Goal: Task Accomplishment & Management: Manage account settings

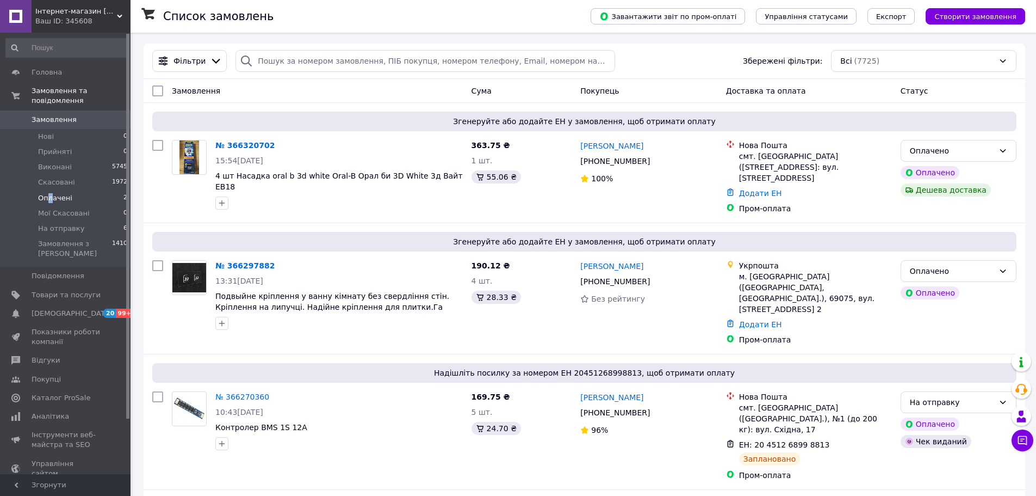
click at [50, 193] on span "Оплачені" at bounding box center [55, 198] width 34 height 10
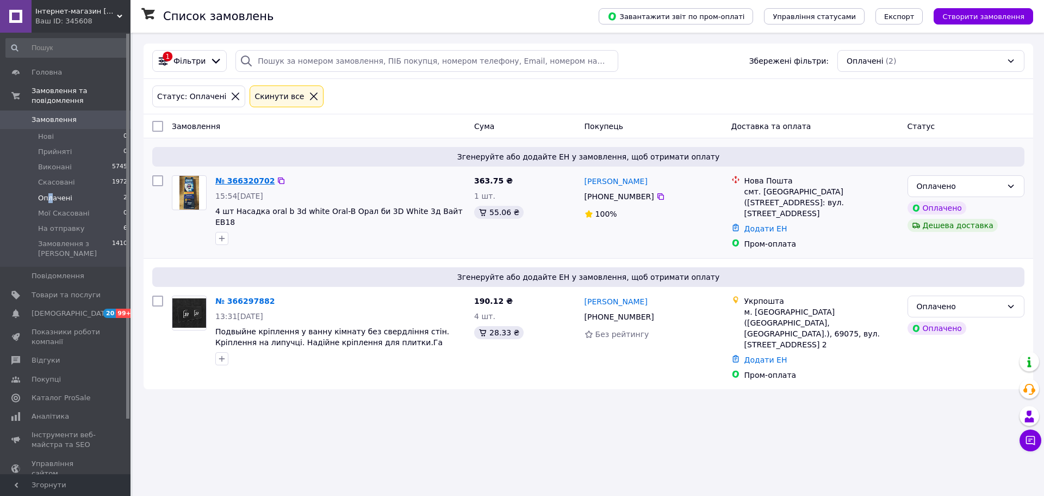
click at [259, 181] on link "№ 366320702" at bounding box center [244, 180] width 59 height 9
click at [252, 296] on link "№ 366297882" at bounding box center [244, 300] width 59 height 9
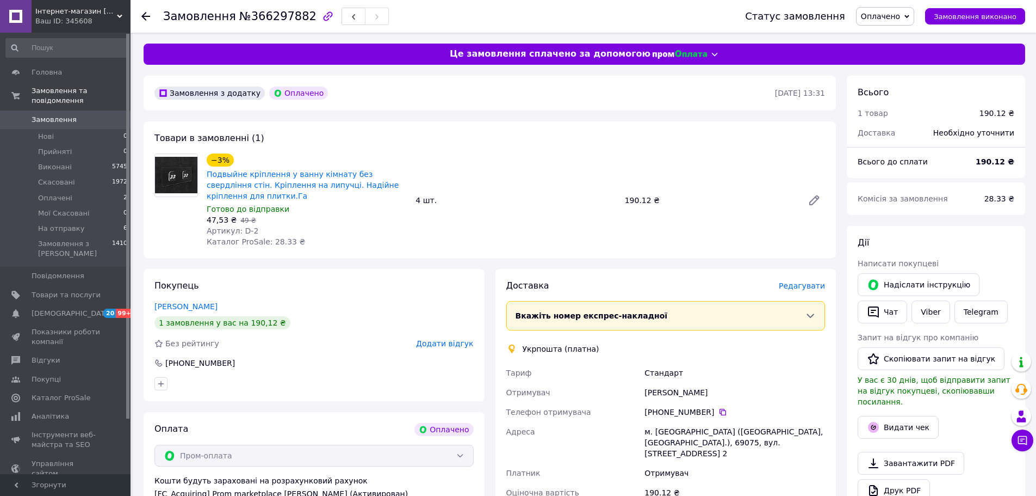
click at [900, 17] on span "Оплачено" at bounding box center [880, 16] width 39 height 9
click at [898, 100] on li "На отправку" at bounding box center [888, 103] width 63 height 16
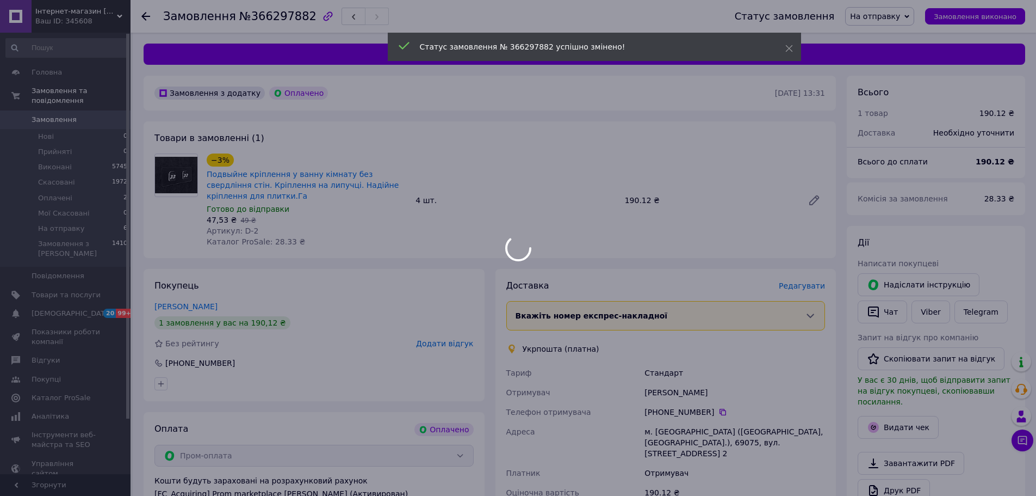
click at [891, 441] on div at bounding box center [936, 443] width 161 height 4
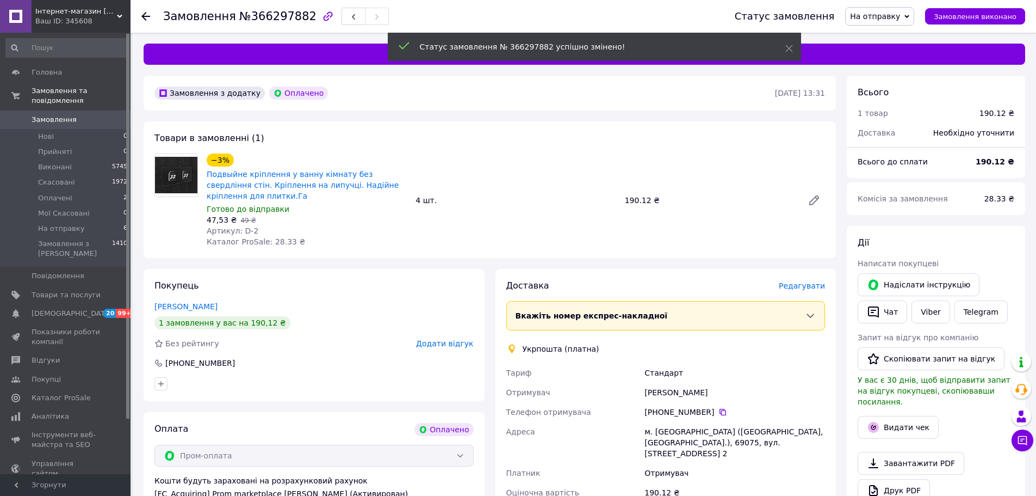
click at [893, 401] on div "Дії Написати покупцеві   Надіслати інструкцію   Чат Viber Telegram Запит на від…" at bounding box center [936, 385] width 157 height 296
click at [893, 416] on button "Видати чек" at bounding box center [898, 427] width 81 height 23
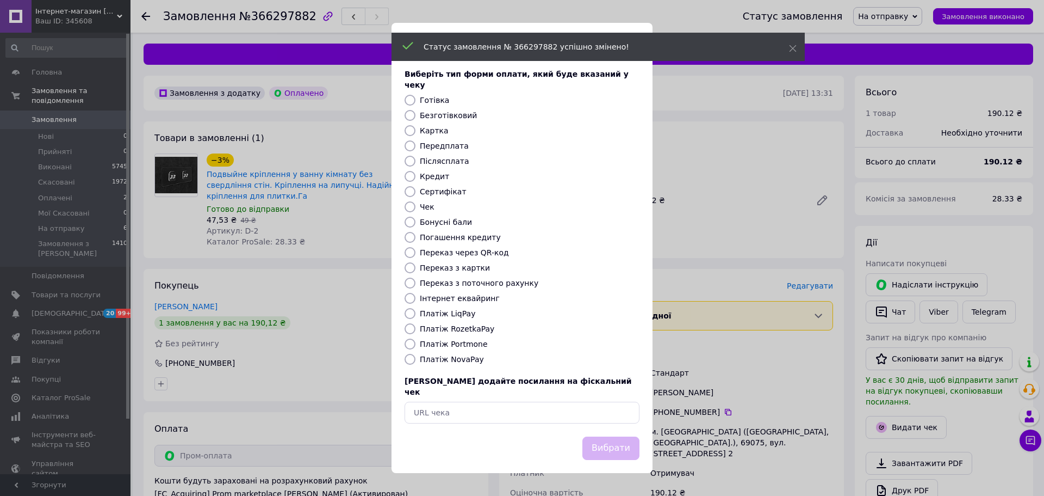
click at [455, 115] on label "Безготівковий" at bounding box center [448, 115] width 57 height 9
click at [416, 115] on input "Безготівковий" at bounding box center [410, 115] width 11 height 11
radio input "true"
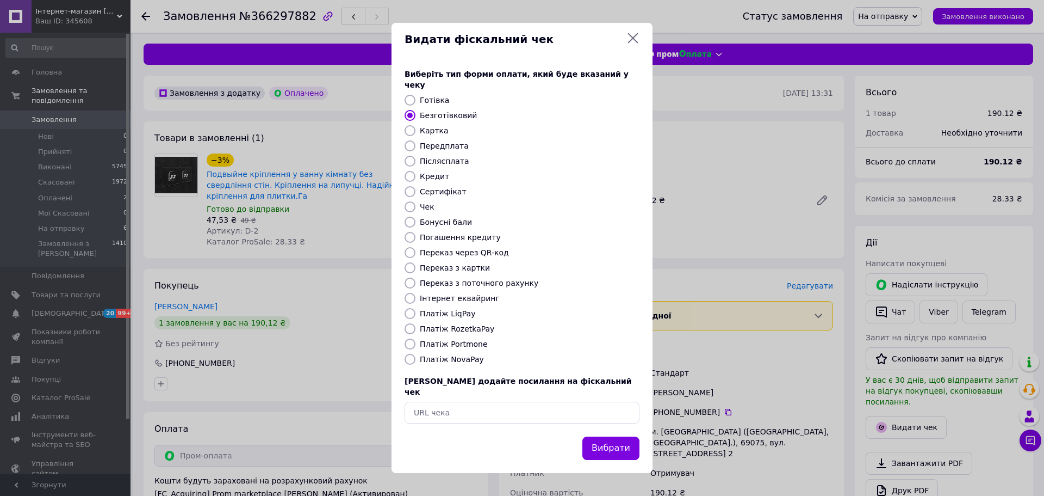
click at [619, 437] on button "Вибрати" at bounding box center [611, 447] width 57 height 23
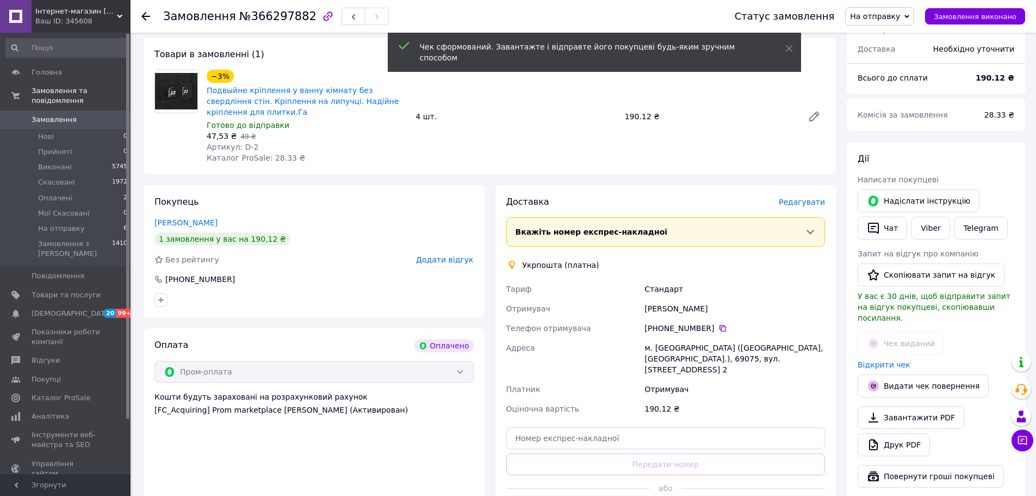
scroll to position [218, 0]
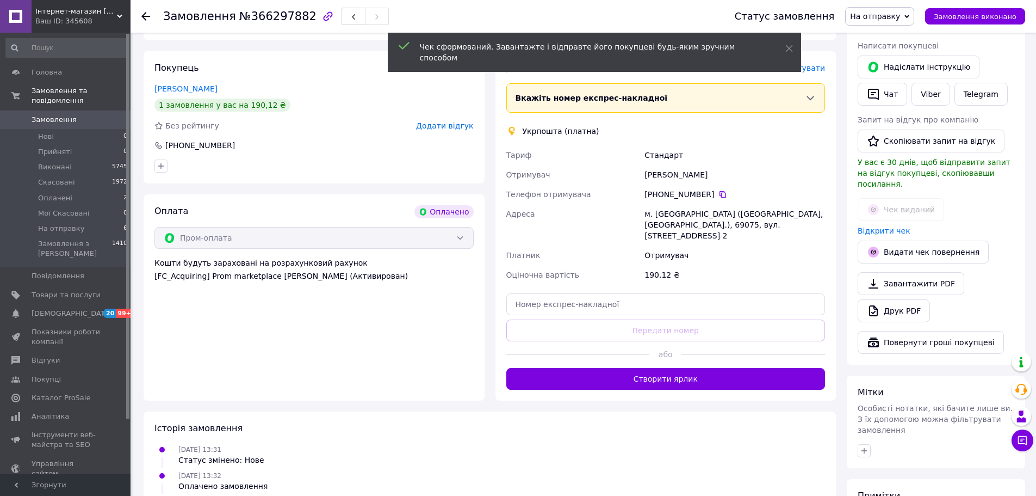
click at [650, 368] on button "Створити ярлик" at bounding box center [665, 379] width 319 height 22
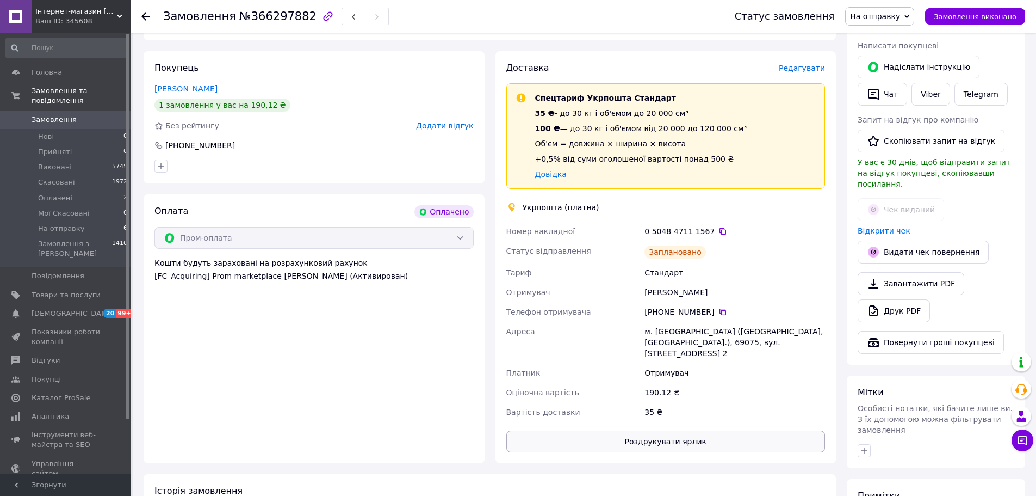
click at [671, 430] on button "Роздрукувати ярлик" at bounding box center [665, 441] width 319 height 22
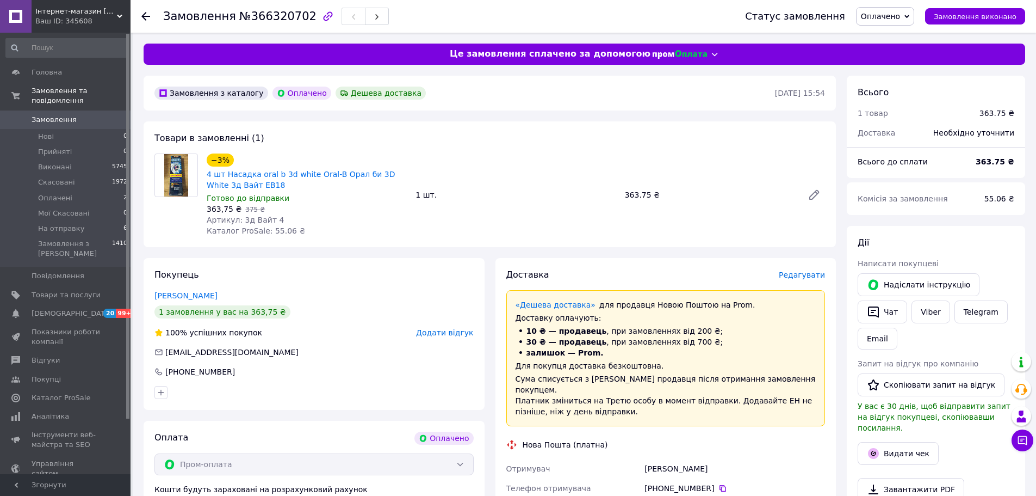
click at [897, 16] on span "Оплачено" at bounding box center [880, 16] width 39 height 9
click at [908, 104] on li "На отправку" at bounding box center [888, 103] width 63 height 16
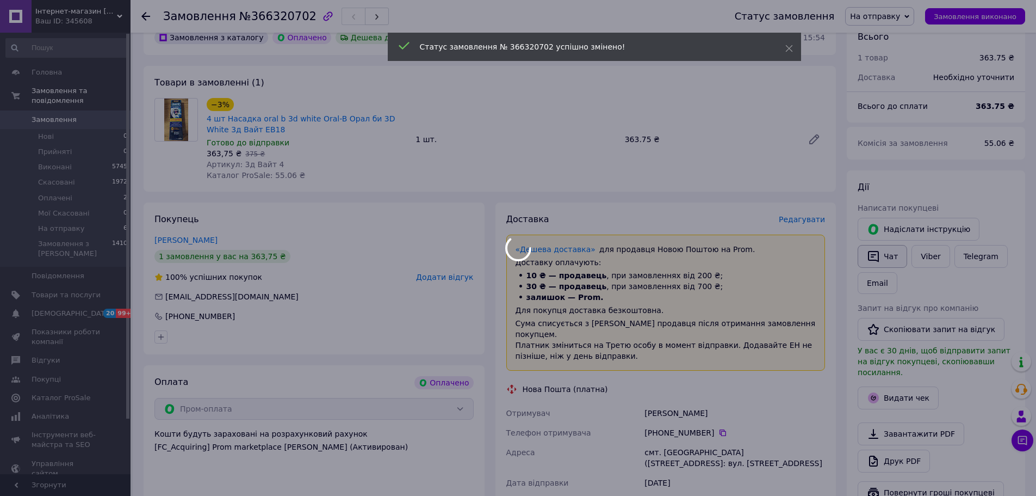
scroll to position [109, 0]
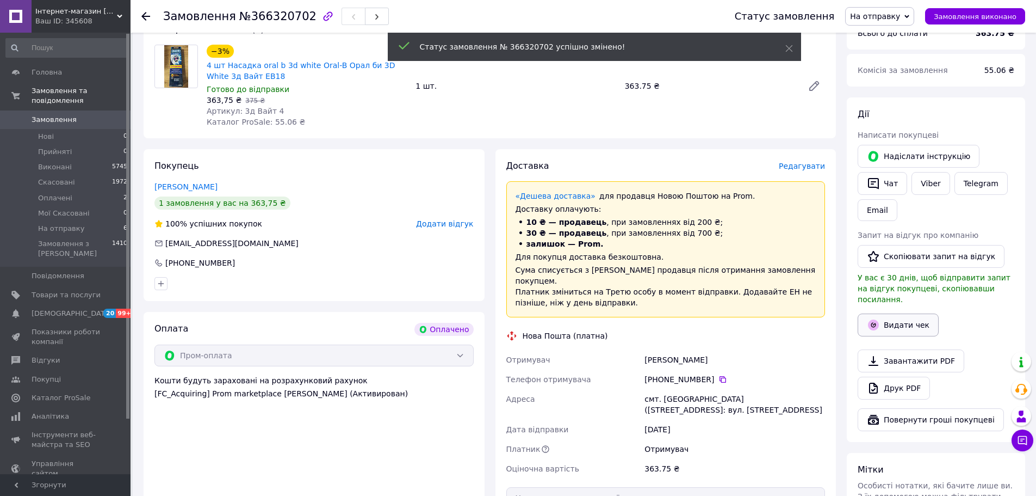
click at [902, 321] on button "Видати чек" at bounding box center [898, 324] width 81 height 23
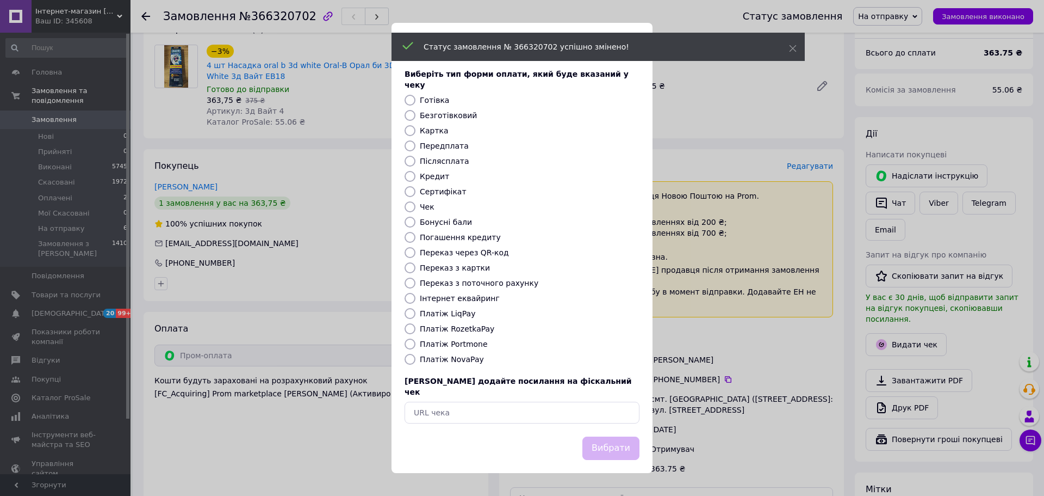
click at [452, 116] on label "Безготівковий" at bounding box center [448, 115] width 57 height 9
click at [416, 116] on input "Безготівковий" at bounding box center [410, 115] width 11 height 11
radio input "true"
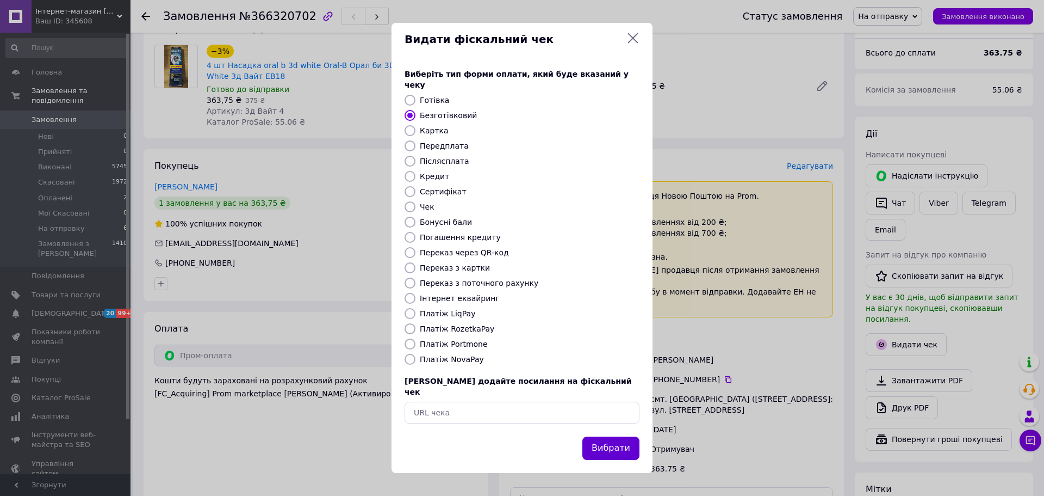
click at [627, 438] on button "Вибрати" at bounding box center [611, 447] width 57 height 23
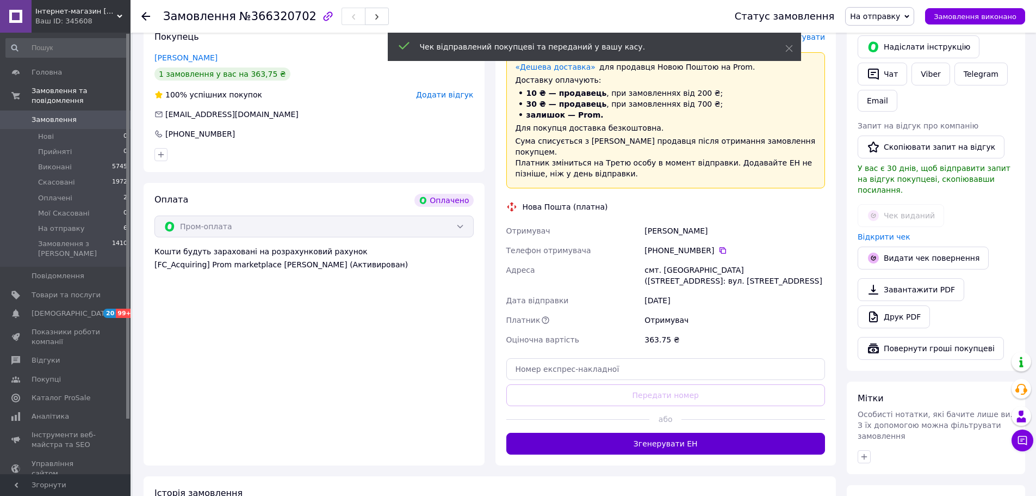
scroll to position [272, 0]
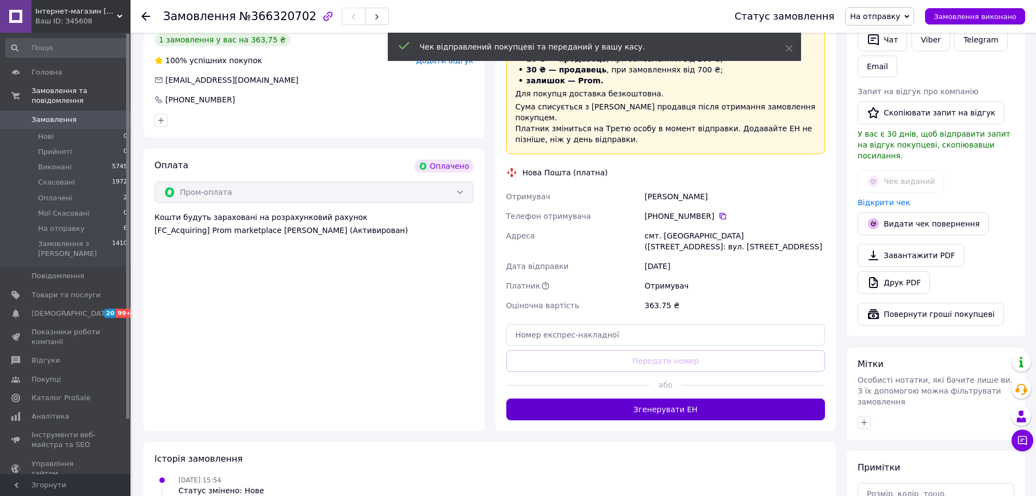
click at [710, 400] on button "Згенерувати ЕН" at bounding box center [665, 409] width 319 height 22
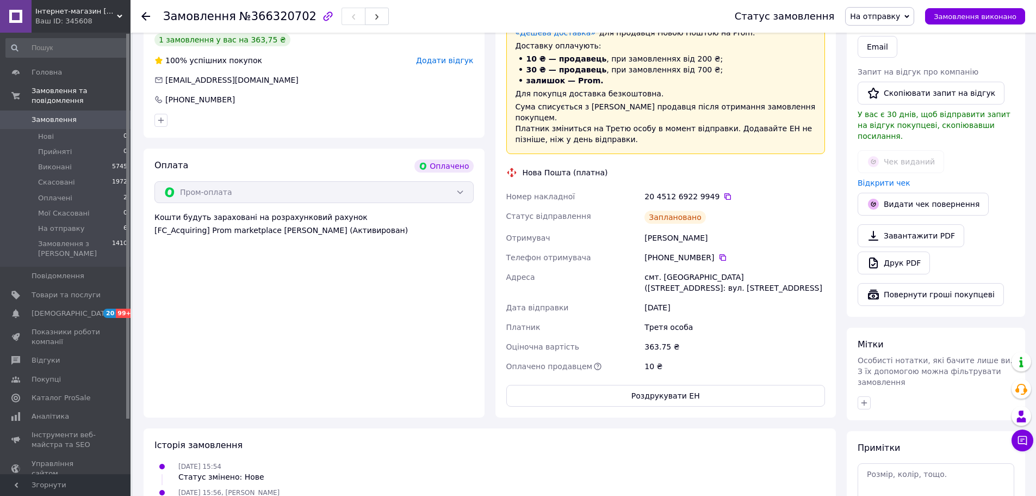
drag, startPoint x: 384, startPoint y: 338, endPoint x: 547, endPoint y: 340, distance: 163.2
click at [384, 338] on div "Оплата Оплачено Пром-оплата Кошти будуть зараховані на розрахунковий рахунок [F…" at bounding box center [314, 283] width 341 height 269
click at [671, 385] on button "Роздрукувати ЕН" at bounding box center [665, 396] width 319 height 22
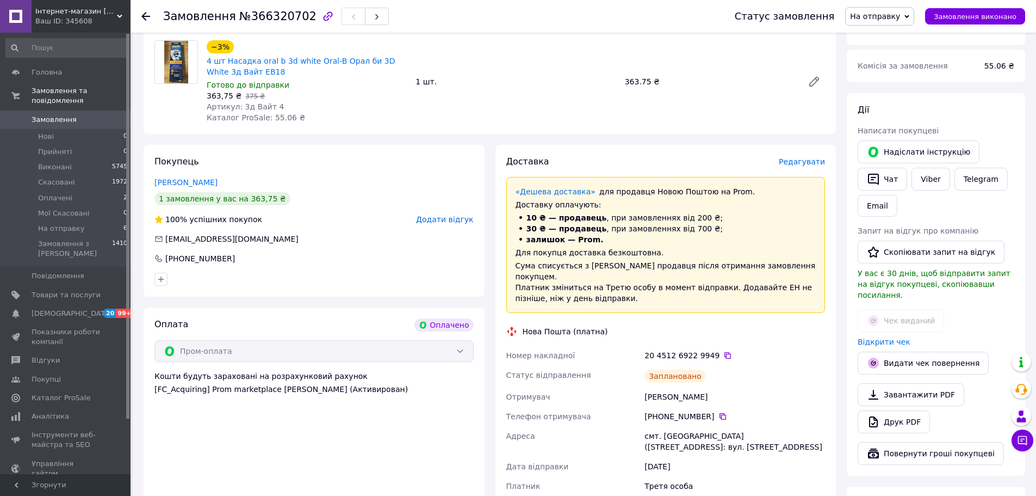
scroll to position [218, 0]
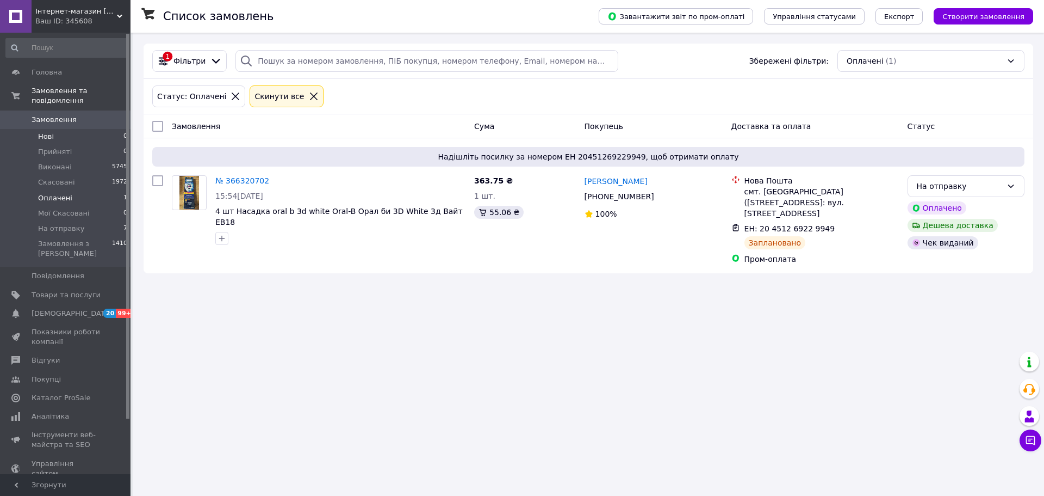
click at [51, 132] on span "Нові" at bounding box center [46, 137] width 16 height 10
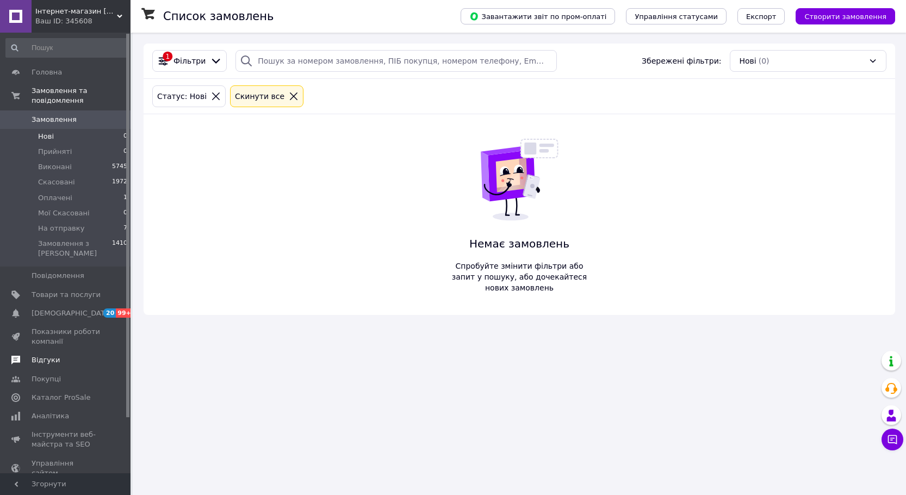
click at [52, 355] on span "Відгуки" at bounding box center [46, 360] width 28 height 10
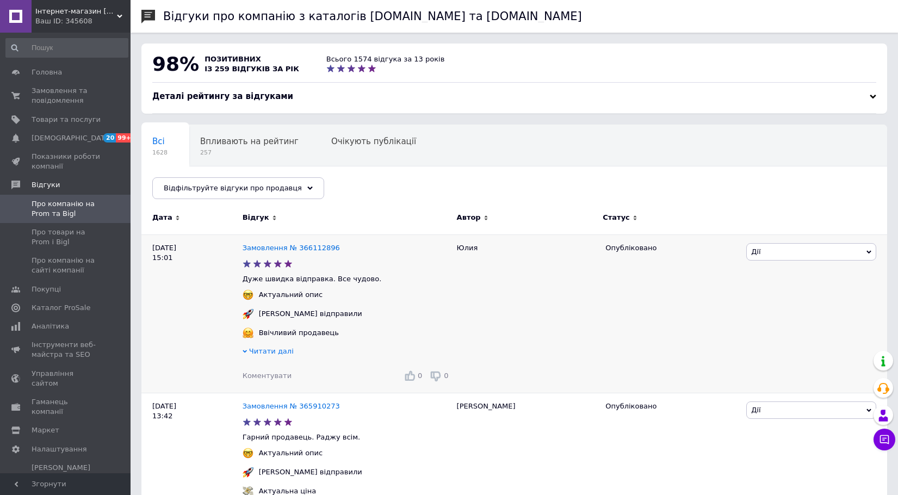
click at [282, 347] on div "Ввічливий продавець" at bounding box center [347, 336] width 209 height 19
click at [282, 353] on span "Читати далі" at bounding box center [271, 351] width 45 height 8
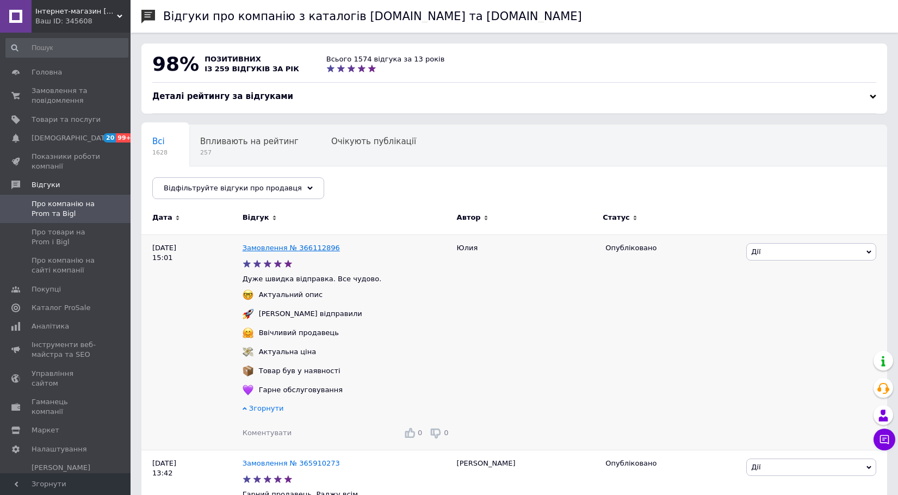
click at [311, 252] on link "Замовлення № 366112896" at bounding box center [291, 248] width 97 height 8
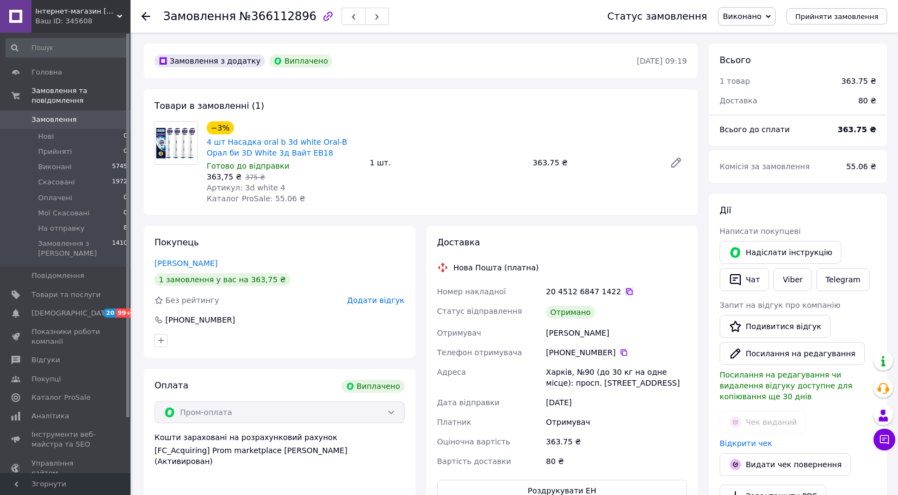
click at [625, 294] on icon at bounding box center [629, 291] width 9 height 9
click at [52, 355] on span "Відгуки" at bounding box center [46, 360] width 28 height 10
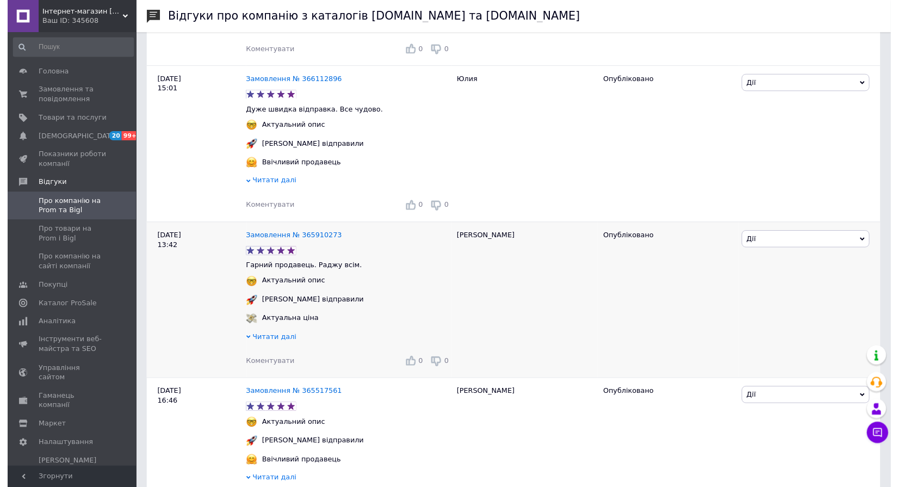
scroll to position [490, 0]
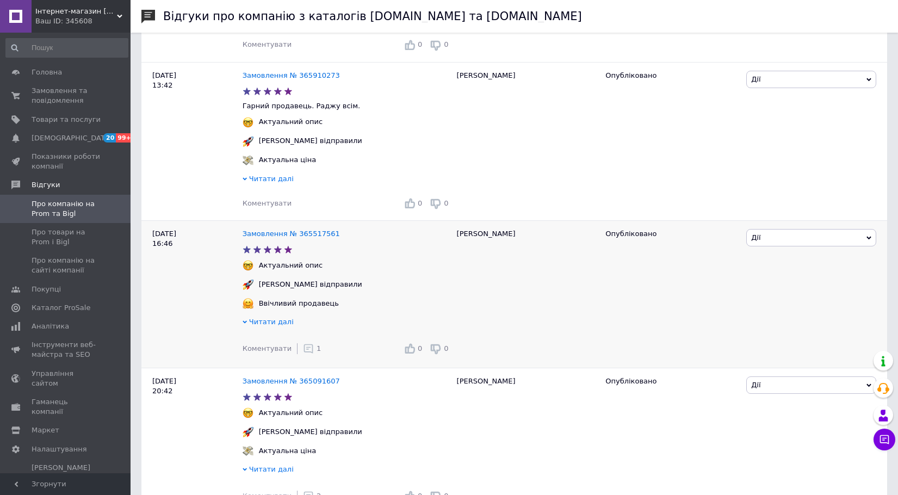
click at [306, 354] on icon at bounding box center [308, 348] width 11 height 11
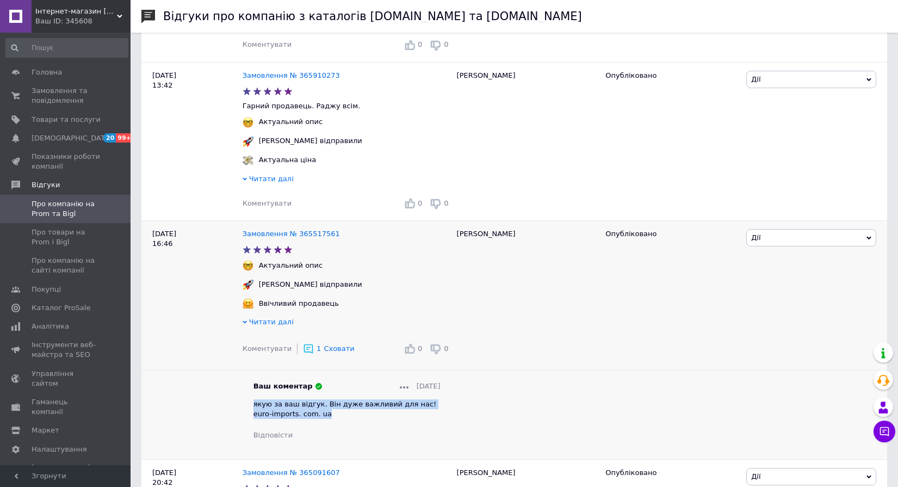
drag, startPoint x: 312, startPoint y: 422, endPoint x: 254, endPoint y: 407, distance: 60.0
click at [254, 407] on div "якую за ваш відгук. Він дуже важливий для нас! euro-imports. com. ua" at bounding box center [346, 409] width 187 height 20
copy span "якую за ваш відгук. Він дуже важливий для нас! euro-imports. com. ua"
click at [264, 182] on span "Читати далі" at bounding box center [271, 179] width 45 height 8
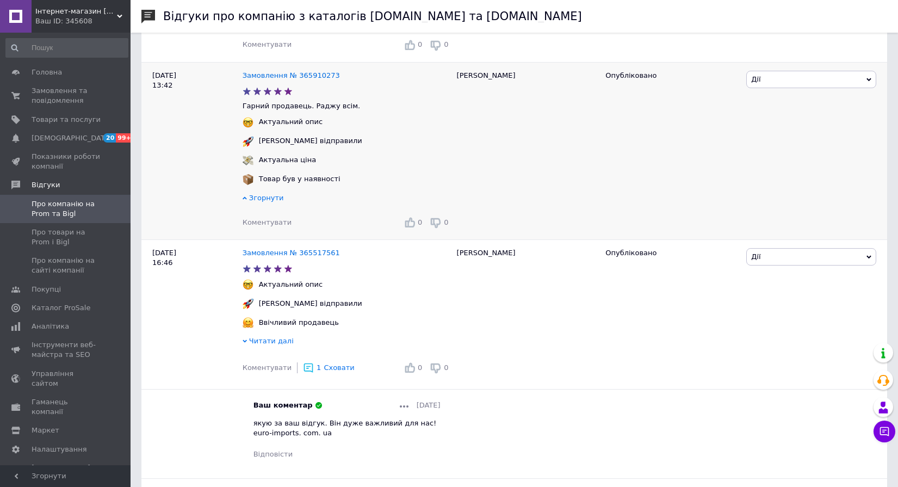
click at [263, 226] on span "Коментувати" at bounding box center [267, 222] width 49 height 8
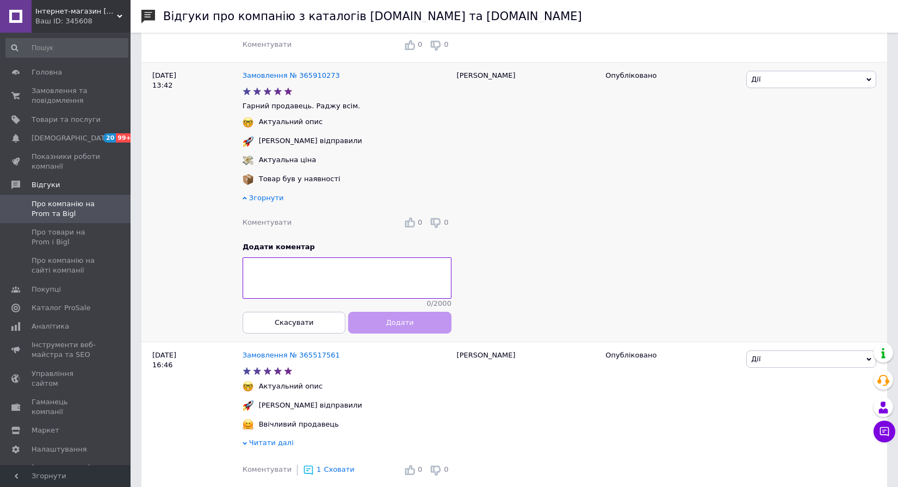
click at [273, 282] on textarea at bounding box center [347, 277] width 209 height 41
click at [246, 271] on textarea "якую за ваш відгук. Він дуже важливий для нас! euro-imports. com. ua" at bounding box center [347, 277] width 209 height 41
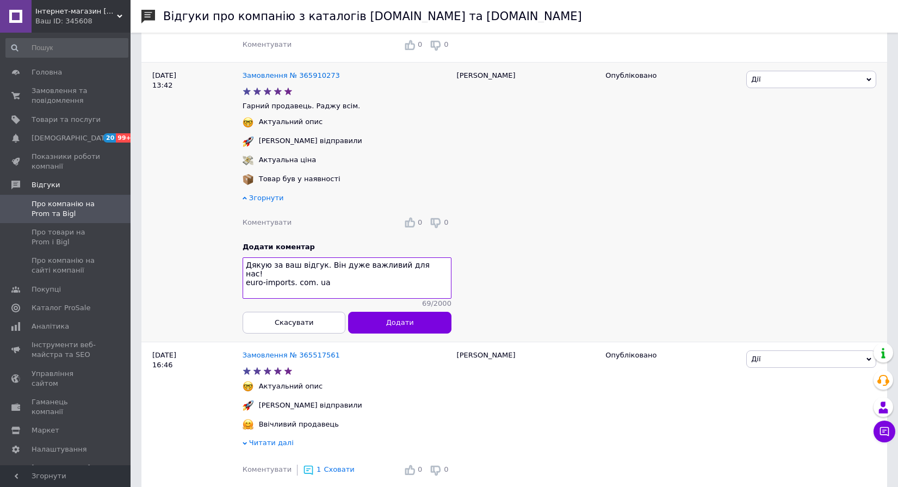
drag, startPoint x: 329, startPoint y: 283, endPoint x: 247, endPoint y: 266, distance: 83.4
click at [247, 266] on textarea "Дякую за ваш відгук. Він дуже важливий для нас! euro-imports. com. ua" at bounding box center [347, 277] width 209 height 41
type textarea "Дякую за ваш відгук. Він дуже важливий для нас! euro-imports. com. ua"
click at [396, 326] on span "Додати" at bounding box center [400, 322] width 28 height 8
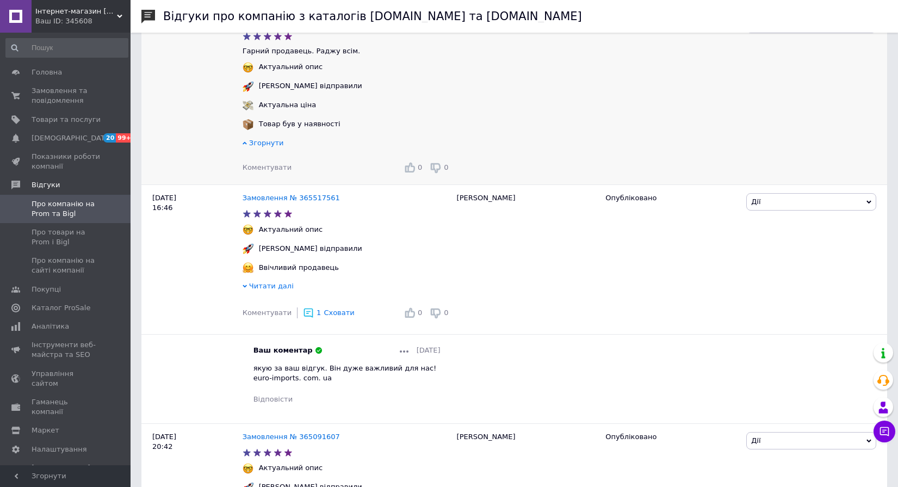
scroll to position [598, 0]
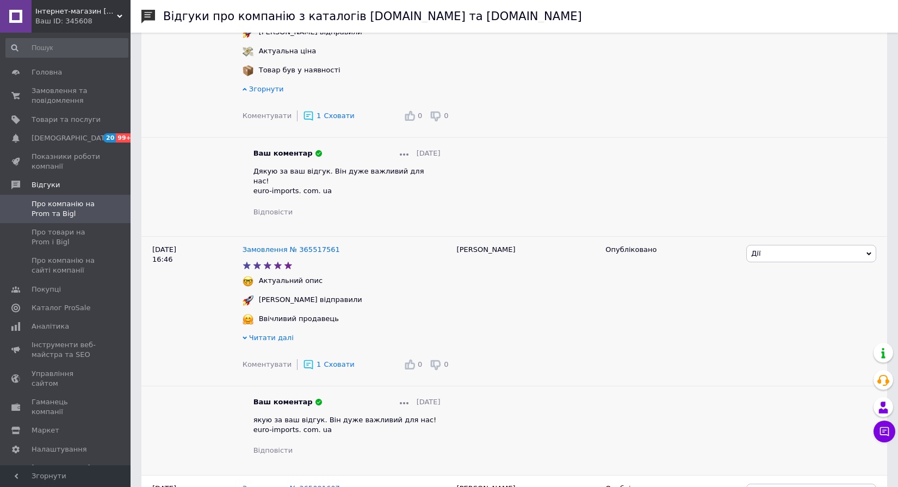
click at [400, 402] on icon at bounding box center [404, 403] width 9 height 2
click at [412, 414] on span "Редагувати" at bounding box center [429, 418] width 43 height 8
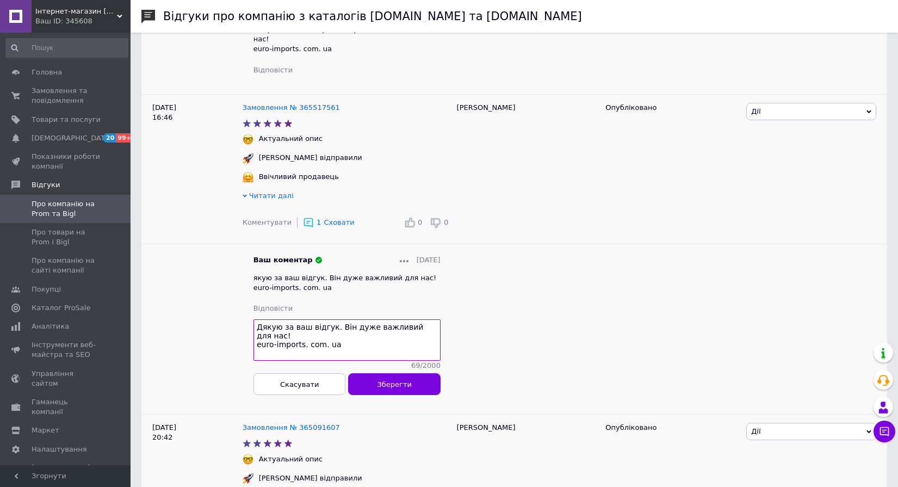
scroll to position [762, 0]
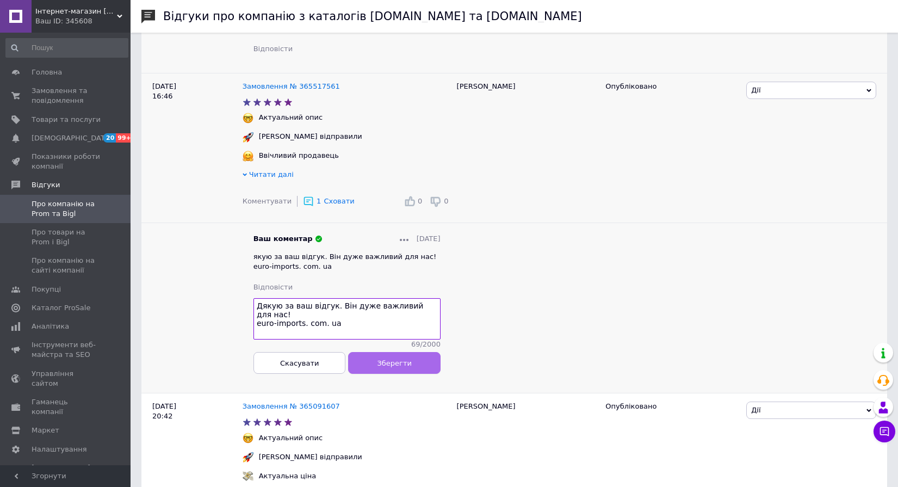
type textarea "Дякую за ваш відгук. Він дуже важливий для нас! euro-imports. com. ua"
click at [375, 368] on button "Зберегти" at bounding box center [394, 363] width 92 height 22
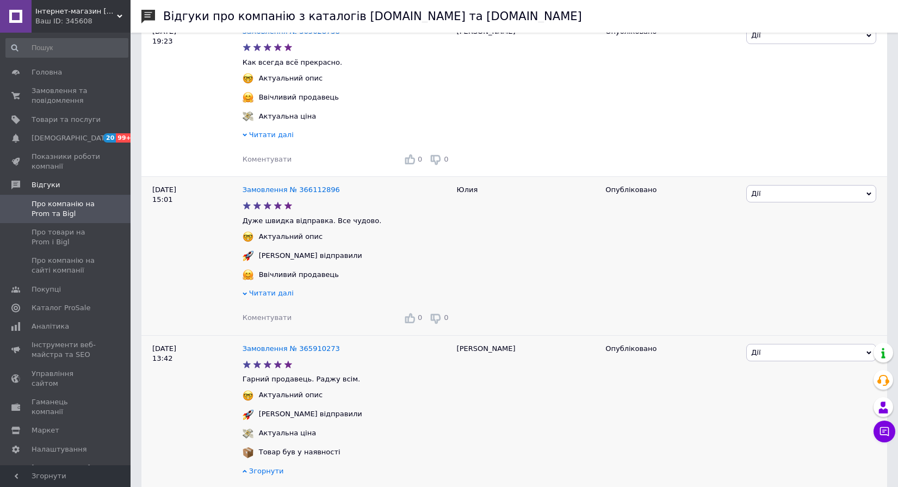
scroll to position [163, 0]
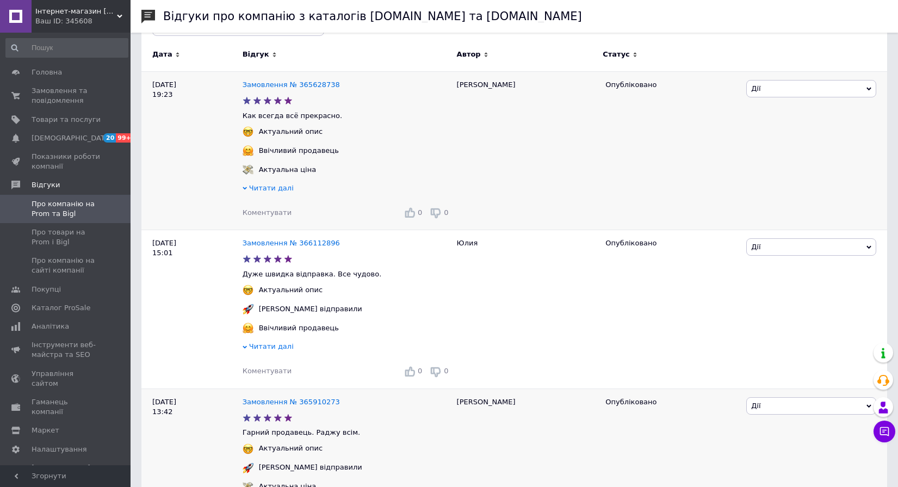
click at [271, 221] on div "Коментувати 0 0" at bounding box center [347, 212] width 209 height 17
click at [273, 215] on span "Коментувати" at bounding box center [267, 212] width 49 height 8
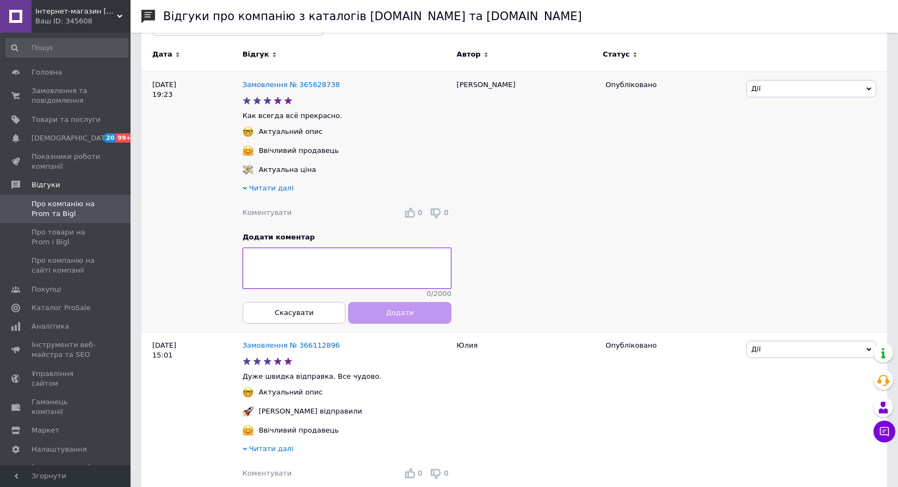
click at [305, 268] on textarea at bounding box center [347, 268] width 209 height 41
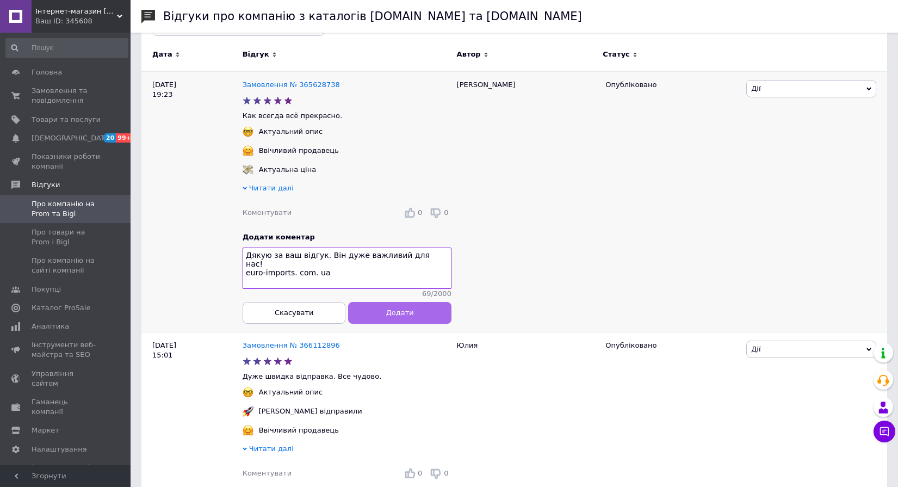
type textarea "Дякую за ваш відгук. Він дуже важливий для нас! euro-imports. com. ua"
click at [391, 317] on span "Додати" at bounding box center [400, 312] width 28 height 8
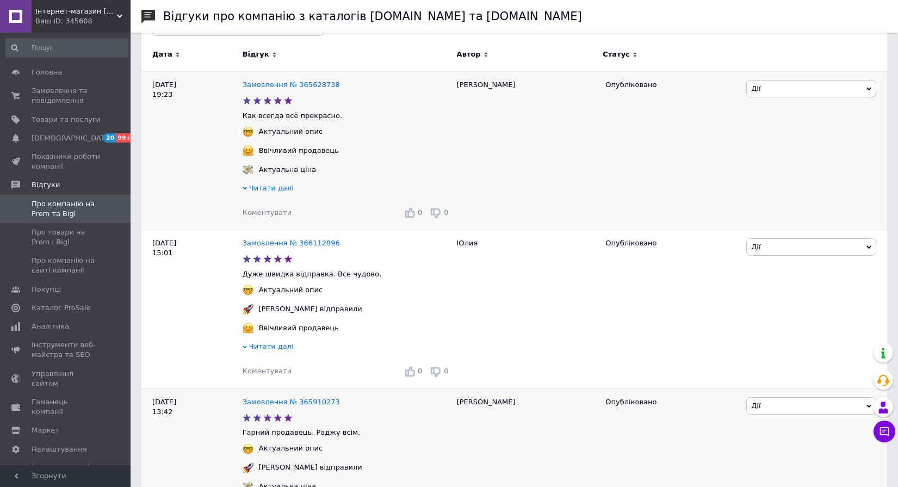
scroll to position [272, 0]
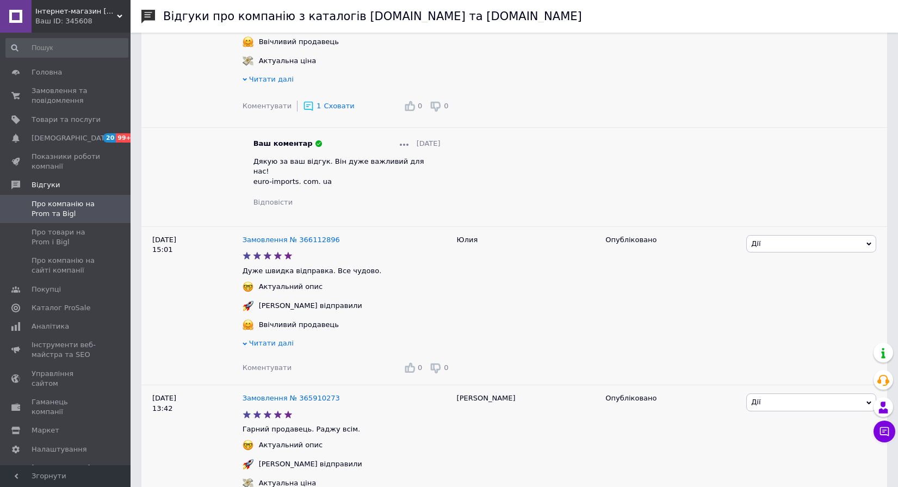
click at [261, 363] on span "Коментувати" at bounding box center [267, 367] width 49 height 8
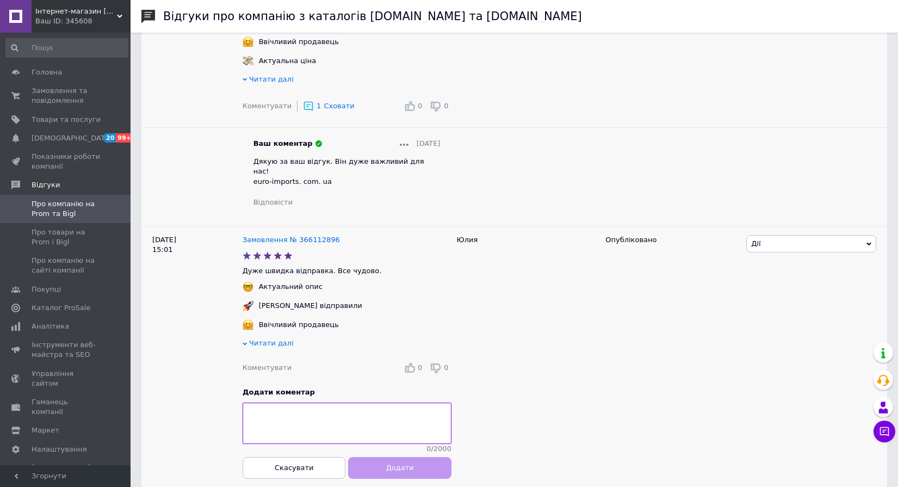
click at [330, 412] on textarea at bounding box center [347, 423] width 209 height 41
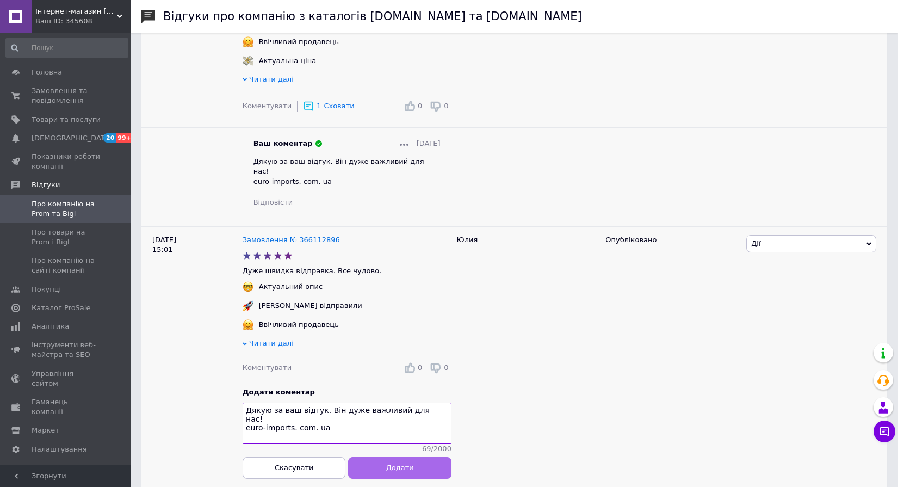
type textarea "Дякую за ваш відгук. Він дуже важливий для нас! euro-imports. com. ua"
click at [387, 466] on button "Додати" at bounding box center [399, 468] width 103 height 22
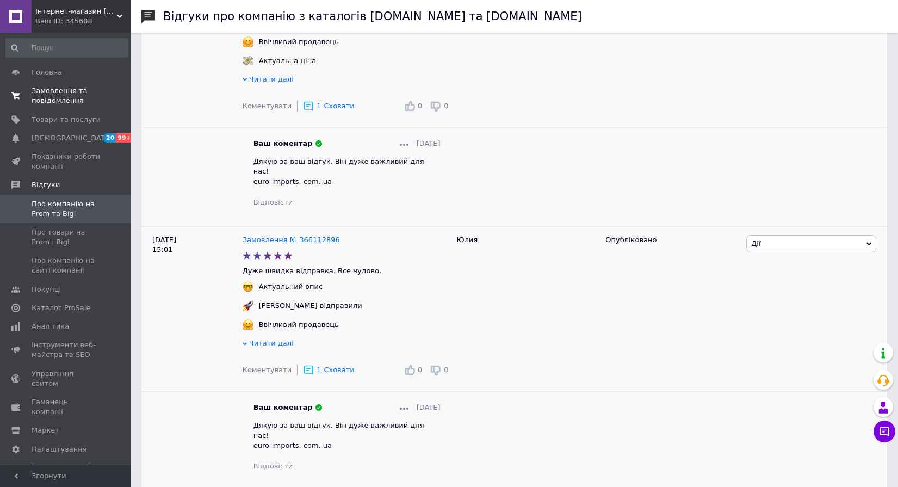
drag, startPoint x: 75, startPoint y: 91, endPoint x: 118, endPoint y: 89, distance: 43.0
click at [74, 92] on span "Замовлення та повідомлення" at bounding box center [66, 96] width 69 height 20
